Goal: Navigation & Orientation: Find specific page/section

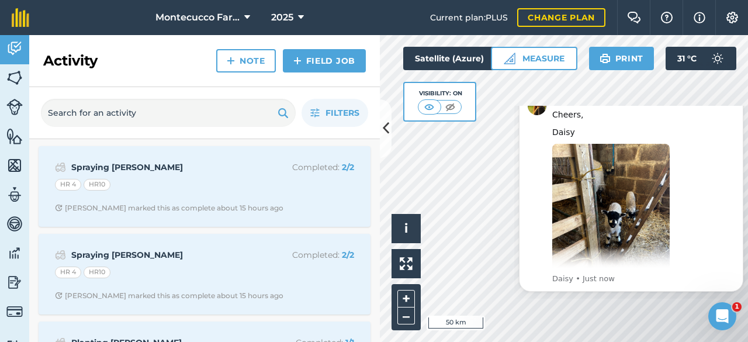
scroll to position [130, 0]
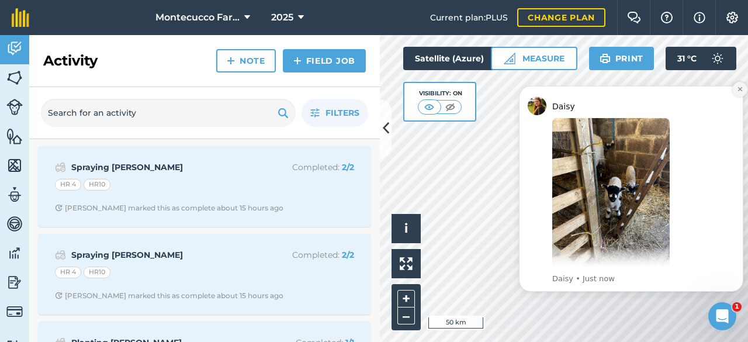
click at [742, 89] on icon "Dismiss notification" at bounding box center [740, 89] width 6 height 6
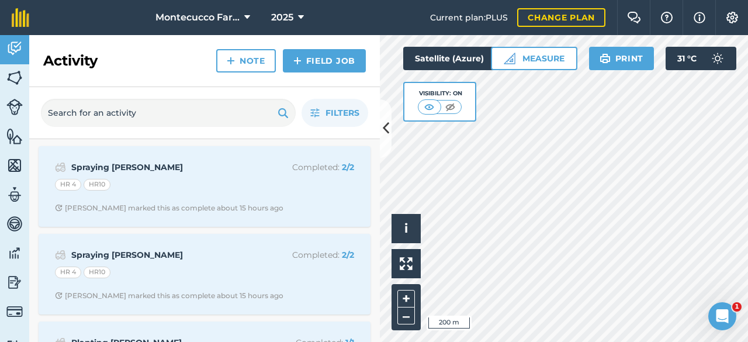
click at [629, 341] on html "Montecucco Farms 2025 Current plan : PLUS Change plan Farm Chat Help Info Setti…" at bounding box center [374, 171] width 748 height 342
click at [587, 341] on html "Montecucco Farms 2025 Current plan : PLUS Change plan Farm Chat Help Info Setti…" at bounding box center [374, 171] width 748 height 342
click at [406, 315] on button "–" at bounding box center [407, 315] width 18 height 17
